Goal: Transaction & Acquisition: Purchase product/service

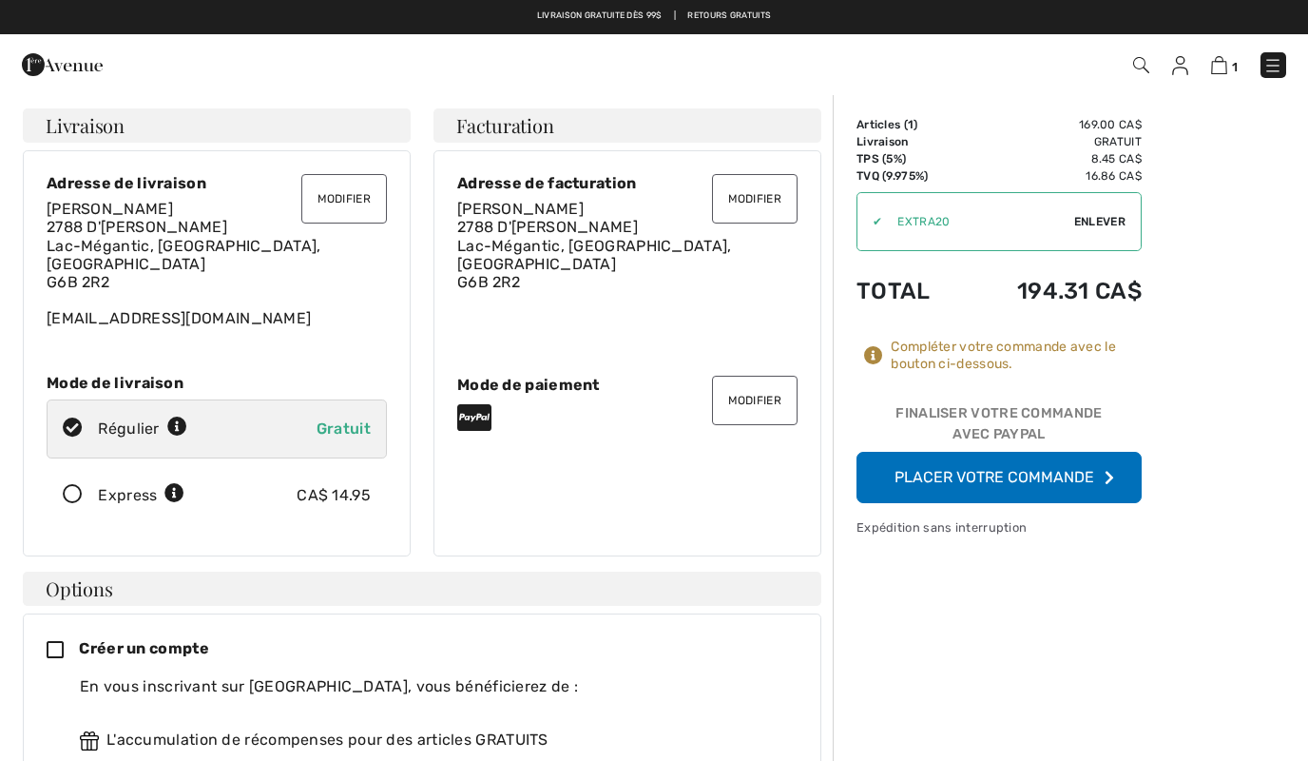
click at [350, 419] on span "Gratuit" at bounding box center [344, 428] width 54 height 18
radio input "true"
click at [548, 225] on span "2788 D'Orsennens Lac-Mégantic, QC, CA G6B 2R2" at bounding box center [594, 254] width 275 height 73
click at [737, 203] on button "Modifier" at bounding box center [755, 198] width 86 height 49
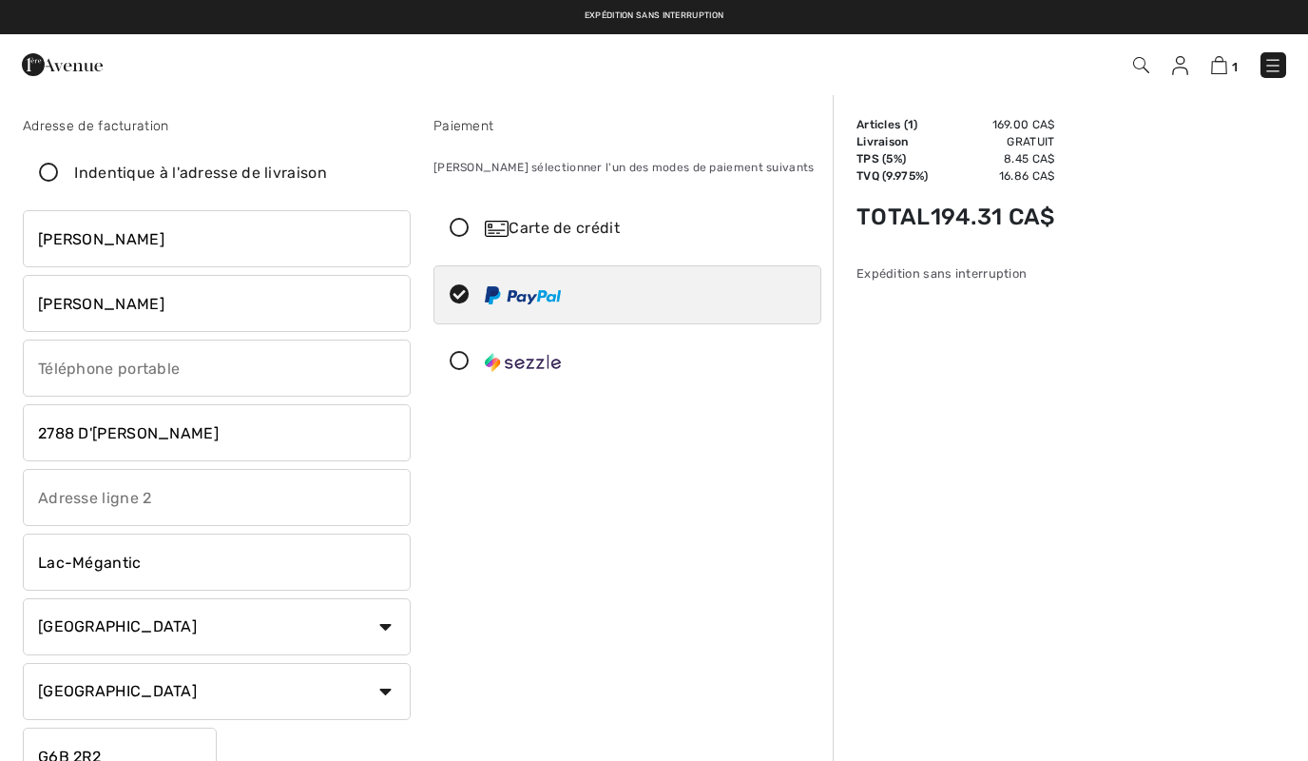
click at [125, 427] on input "2788 D'Orsennens" at bounding box center [217, 432] width 388 height 57
click at [233, 435] on input "2788 D'Orsonnens" at bounding box center [217, 432] width 388 height 57
type input "2788 D'Orsonnens"
click at [567, 625] on div "Paiement Veuillez sélectionner l'un des modes de paiement suivants Carte de cré…" at bounding box center [627, 454] width 411 height 676
click at [561, 300] on input "radio" at bounding box center [567, 294] width 12 height 57
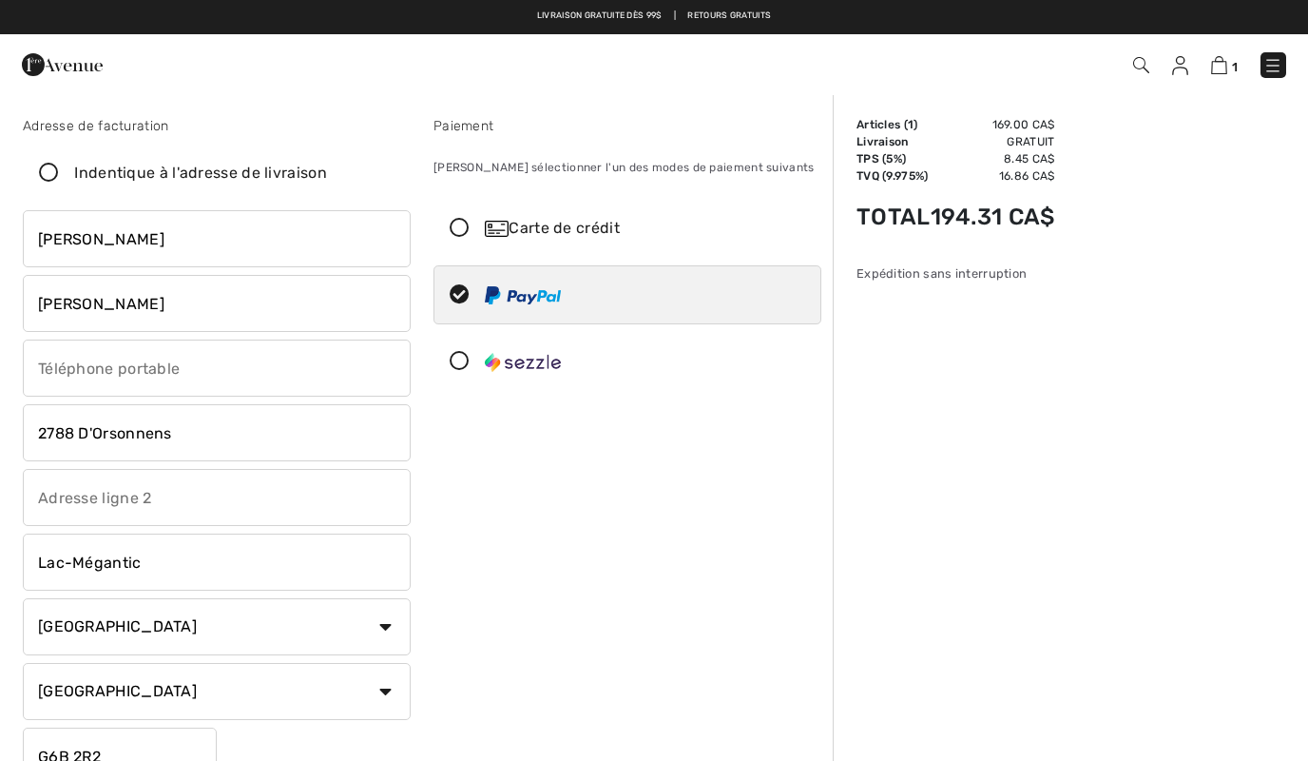
radio input "true"
click at [358, 435] on input "2788 D'Orsonnens" at bounding box center [217, 432] width 388 height 57
click button "Procédez au sommaire" at bounding box center [0, 0] width 0 height 0
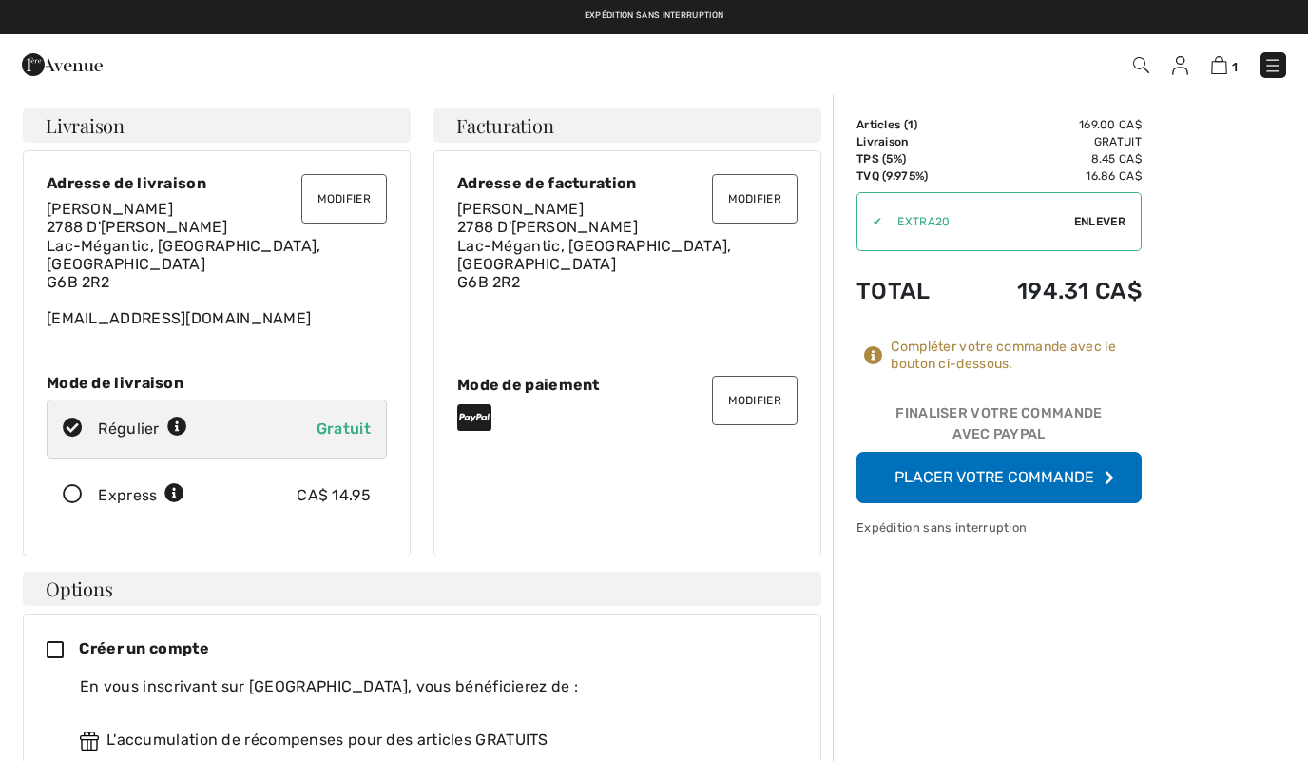
click at [933, 487] on button "Placer votre commande" at bounding box center [999, 477] width 285 height 51
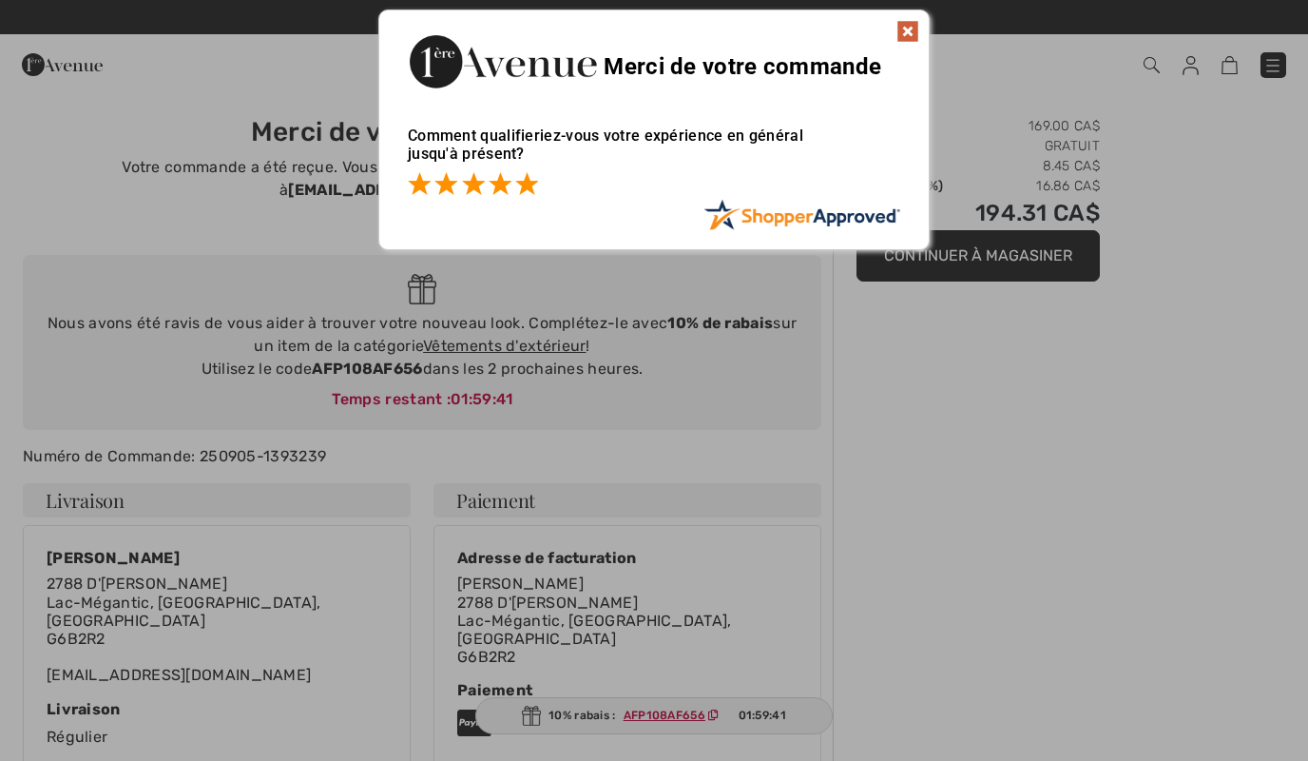
click at [531, 190] on span at bounding box center [526, 183] width 23 height 23
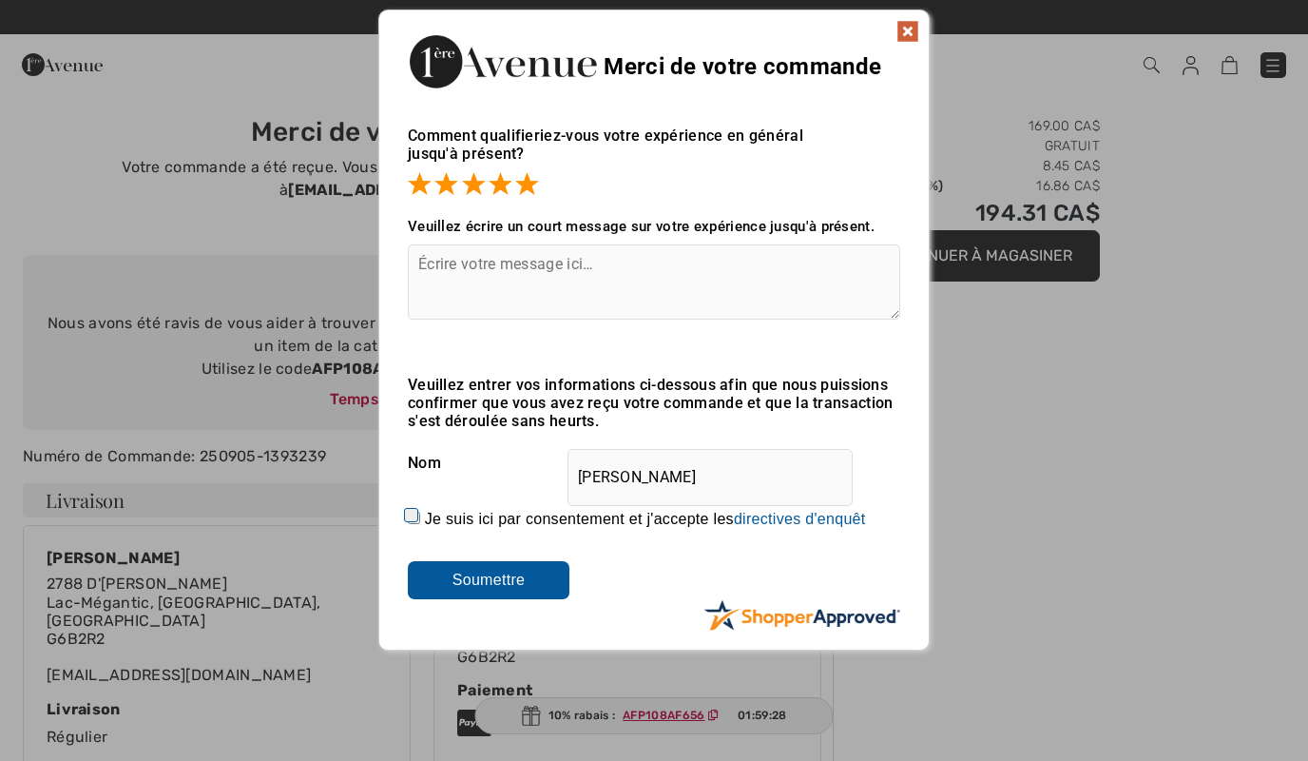
click at [788, 472] on input "[PERSON_NAME]" at bounding box center [710, 477] width 285 height 57
click at [420, 520] on input "Je suis ici par consentement et j'accepte les En soumettant une évaluation, vou…" at bounding box center [414, 518] width 12 height 12
checkbox input "true"
click at [536, 585] on input "Soumettre" at bounding box center [489, 580] width 162 height 38
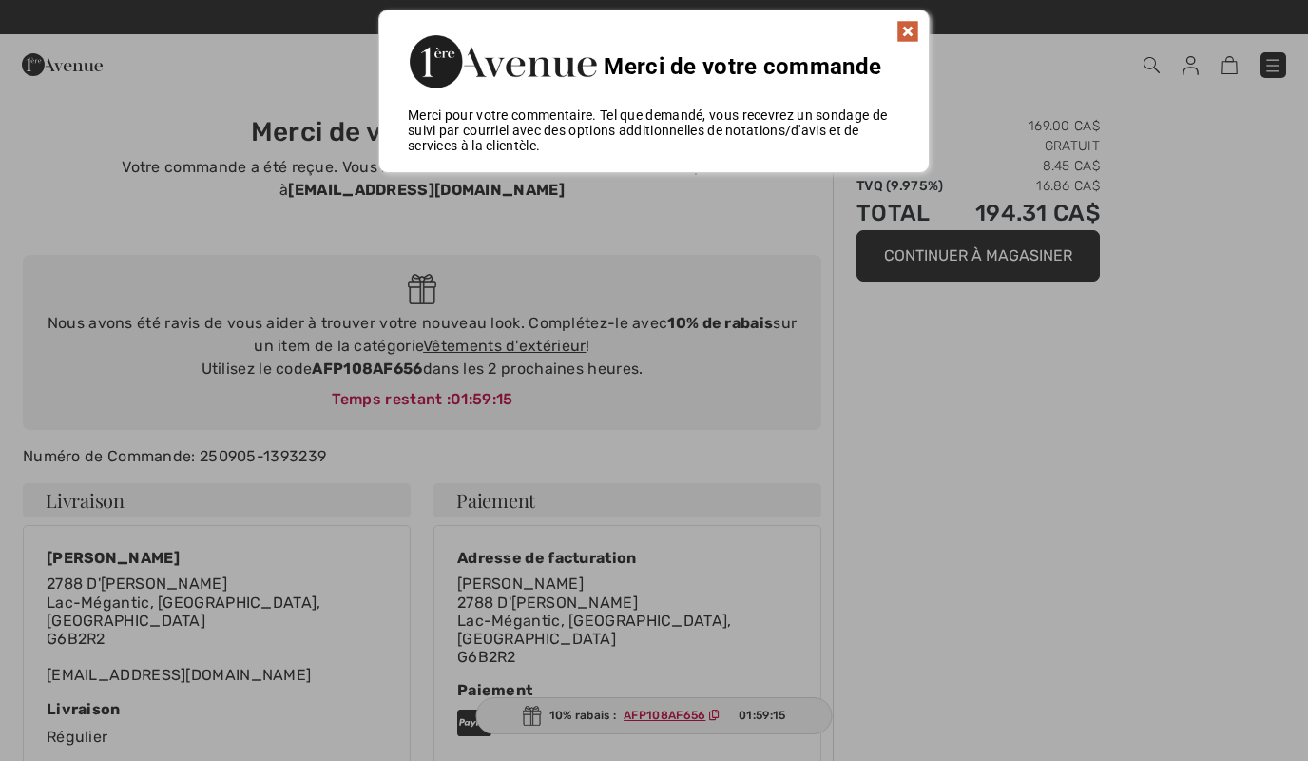
click at [907, 30] on img at bounding box center [908, 31] width 23 height 23
